Goal: Task Accomplishment & Management: Use online tool/utility

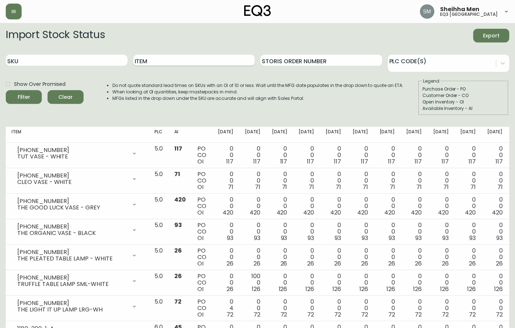
click at [160, 59] on input "Item" at bounding box center [194, 61] width 122 height 12
click at [6, 90] on button "Filter" at bounding box center [24, 97] width 36 height 14
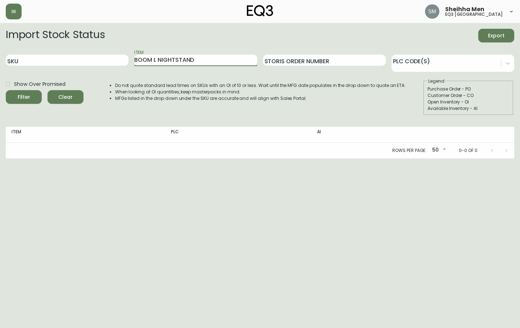
drag, startPoint x: 159, startPoint y: 62, endPoint x: 154, endPoint y: 62, distance: 5.1
click at [154, 62] on input "BOOM L NIGHTSTAND" at bounding box center [195, 61] width 123 height 12
click at [6, 90] on button "Filter" at bounding box center [24, 97] width 36 height 14
drag, startPoint x: 192, startPoint y: 62, endPoint x: 155, endPoint y: 61, distance: 36.7
click at [155, 61] on input "BOOM NIGHTSTAND" at bounding box center [195, 61] width 123 height 12
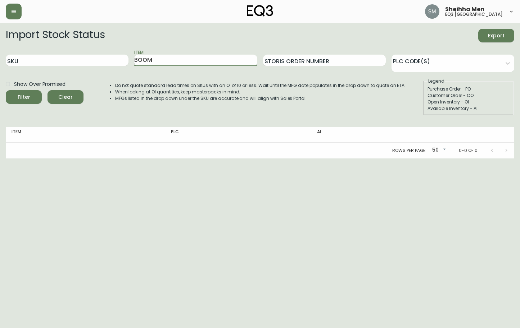
type input "BOOM"
click at [6, 90] on button "Filter" at bounding box center [24, 97] width 36 height 14
